Goal: Information Seeking & Learning: Find specific page/section

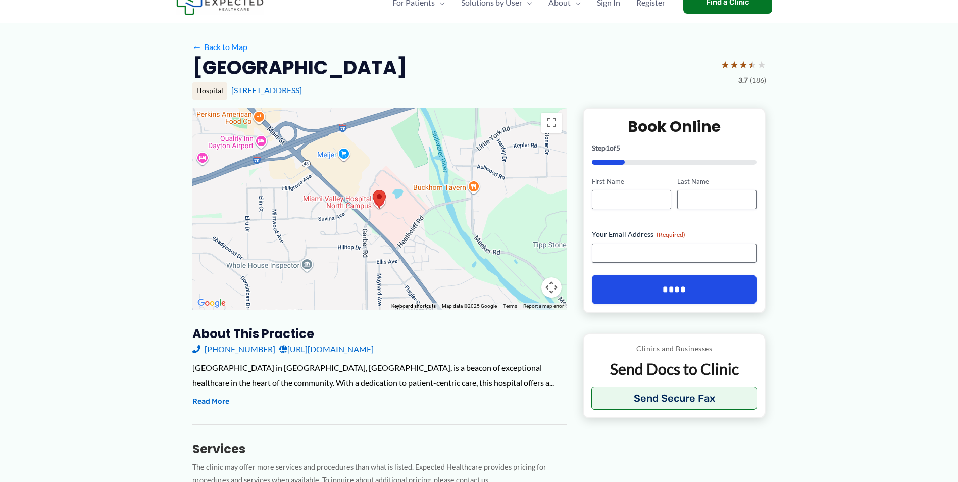
scroll to position [38, 0]
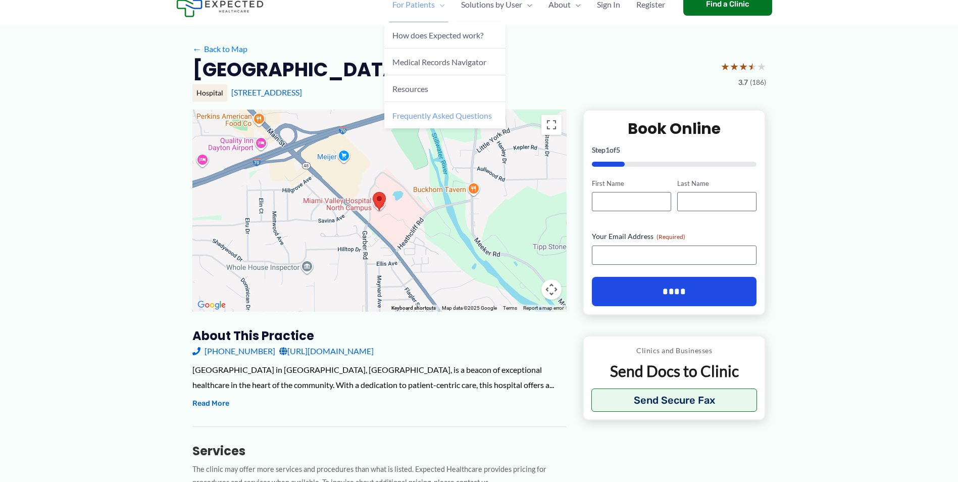
click at [407, 114] on span "Frequently Asked Questions" at bounding box center [441, 116] width 99 height 10
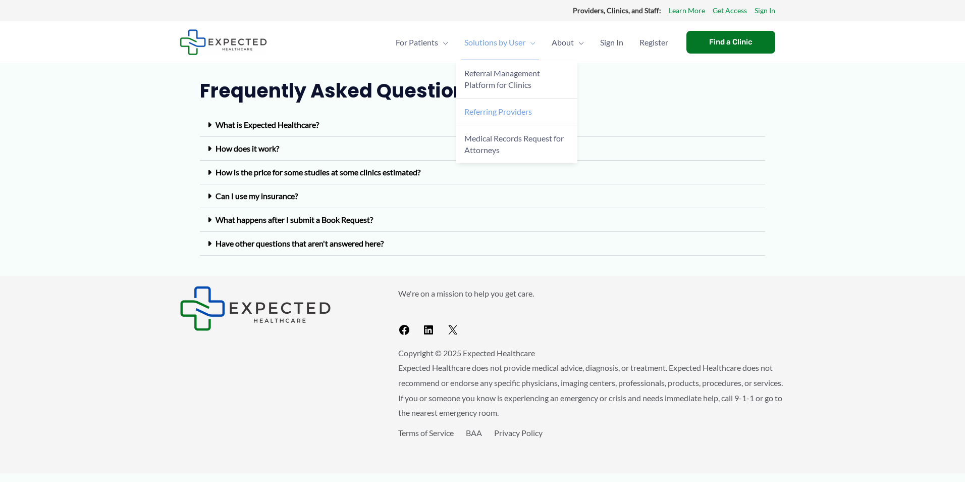
click at [490, 107] on span "Referring Providers" at bounding box center [498, 112] width 68 height 10
